Goal: Navigation & Orientation: Understand site structure

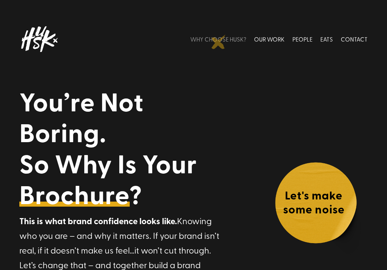
click at [218, 42] on link "WHY CHOOSE HUSK?" at bounding box center [218, 39] width 56 height 32
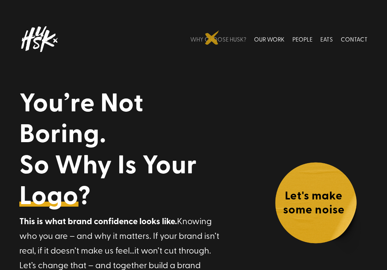
click at [212, 38] on link "WHY CHOOSE HUSK?" at bounding box center [218, 39] width 56 height 32
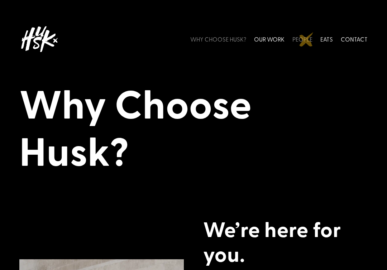
click at [306, 39] on link "PEOPLE" at bounding box center [302, 39] width 20 height 32
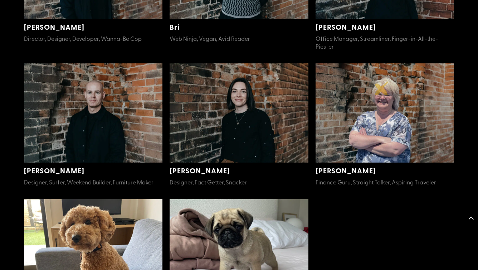
scroll to position [293, 0]
